Goal: Navigation & Orientation: Find specific page/section

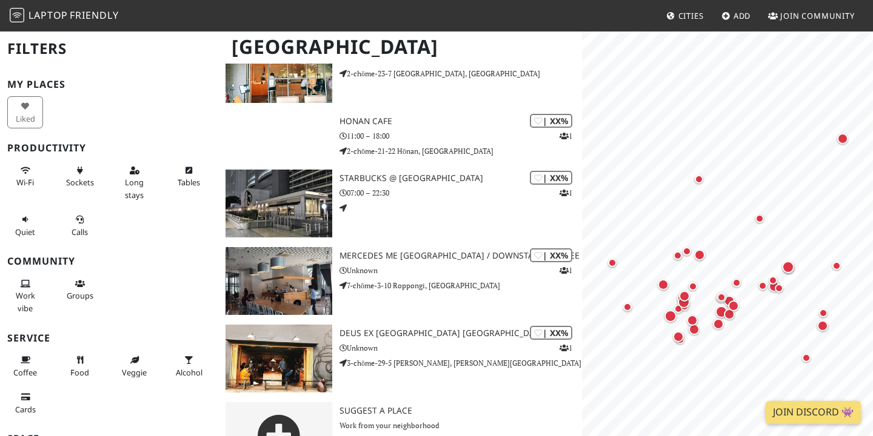
scroll to position [2827, 0]
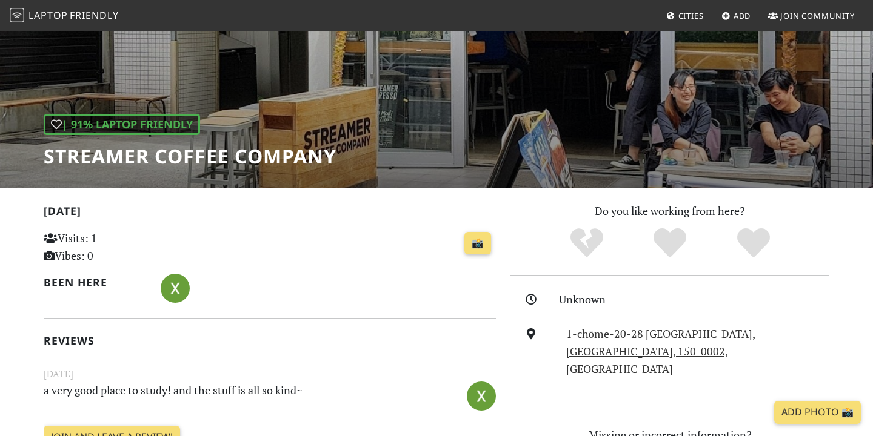
scroll to position [39, 0]
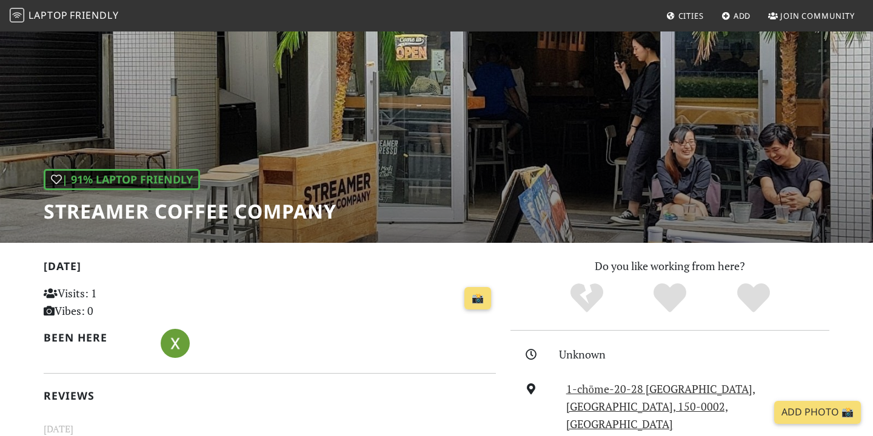
click at [290, 194] on div "| 91% Laptop Friendly Streamer Coffee Company" at bounding box center [190, 196] width 293 height 54
click at [285, 218] on h1 "Streamer Coffee Company" at bounding box center [190, 211] width 293 height 23
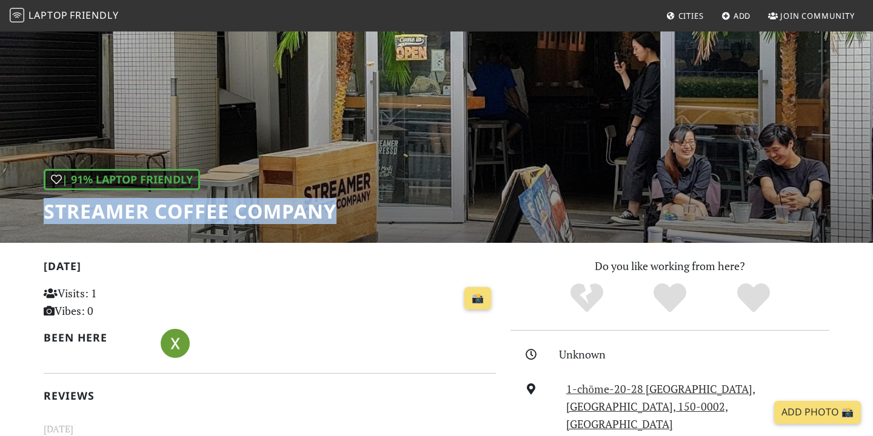
click at [285, 218] on h1 "Streamer Coffee Company" at bounding box center [190, 211] width 293 height 23
copy div "Streamer Coffee Company"
